Goal: Navigation & Orientation: Find specific page/section

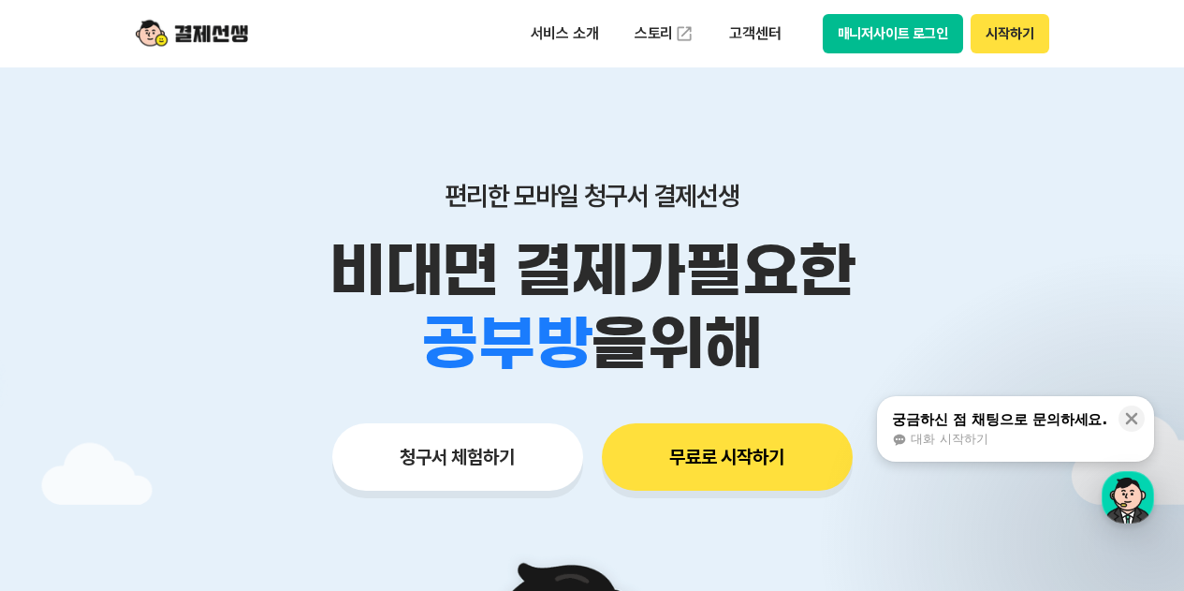
drag, startPoint x: 1036, startPoint y: 143, endPoint x: 911, endPoint y: 40, distance: 162.3
click at [934, 136] on div "편리한 모바일 청구서 결제선생 비대면 결제가 필요한 학원 공부방 호텔 쇼핑몰 병원 배달 보험사 항공사 골프장 을 위해 청구서 체험하기 무료로 …" at bounding box center [592, 298] width 958 height 462
click at [901, 27] on button "매니저사이트 로그인" at bounding box center [893, 33] width 141 height 39
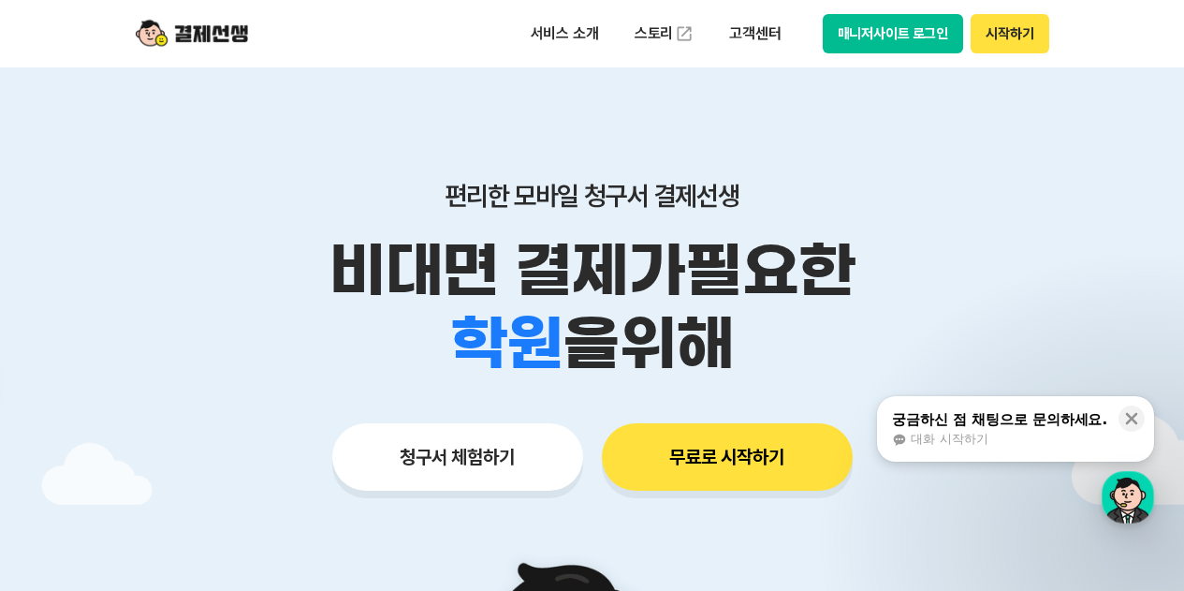
click at [864, 39] on button "매니저사이트 로그인" at bounding box center [893, 33] width 141 height 39
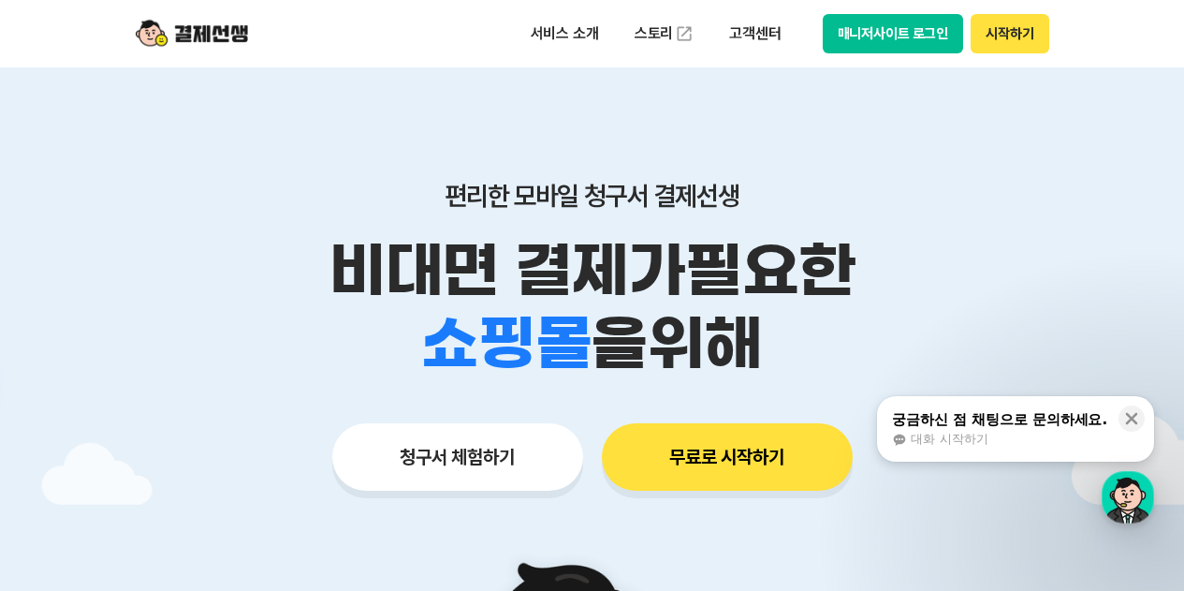
click at [949, 132] on div "편리한 모바일 청구서 결제선생 비대면 결제가 필요한 학원 공부방 호텔 쇼핑몰 병원 배달 보험사 항공사 골프장 을 위해 청구서 체험하기 무료로 …" at bounding box center [592, 298] width 958 height 462
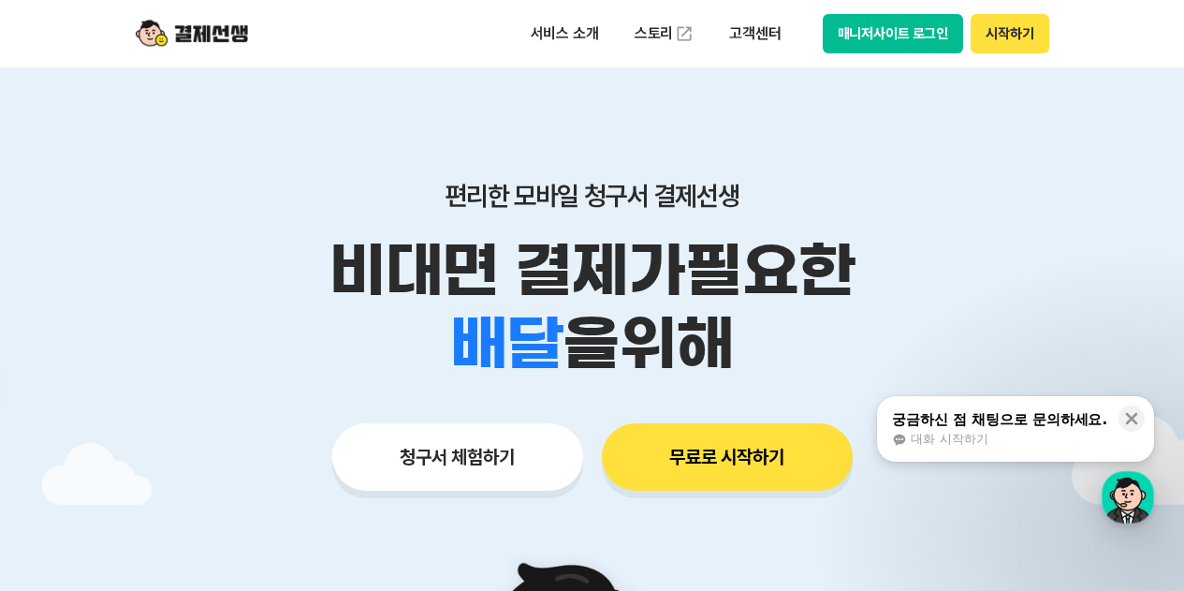
click at [900, 32] on button "매니저사이트 로그인" at bounding box center [893, 33] width 141 height 39
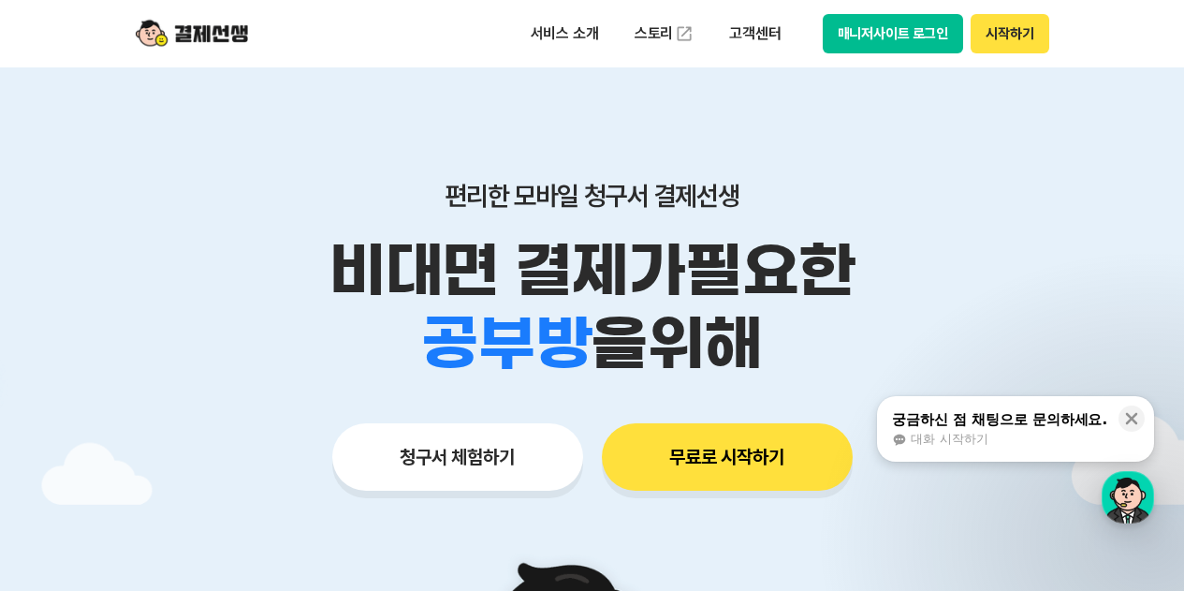
click at [1030, 173] on div "편리한 모바일 청구서 결제선생 비대면 결제가 필요한 학원 공부방 호텔 쇼핑몰 병원 배달 보험사 항공사 골프장 을 위해 청구서 체험하기 무료로 …" at bounding box center [592, 298] width 958 height 462
